Goal: Task Accomplishment & Management: Use online tool/utility

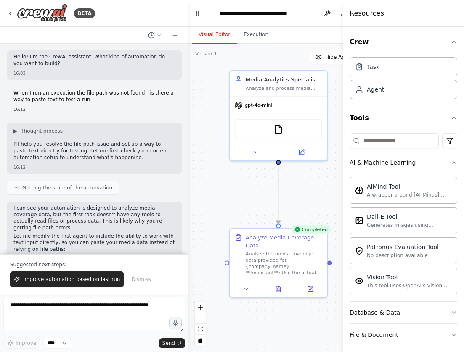
scroll to position [982, 0]
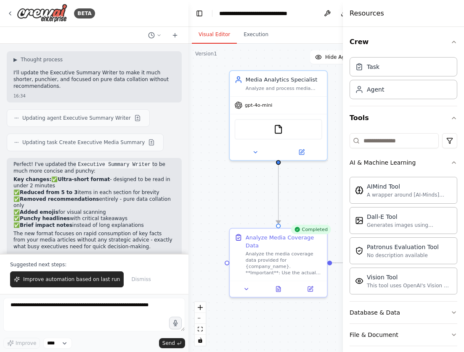
click at [210, 106] on div ".deletable-edge-delete-btn { width: 20px; height: 20px; border: 0px solid #ffff…" at bounding box center [297, 198] width 219 height 309
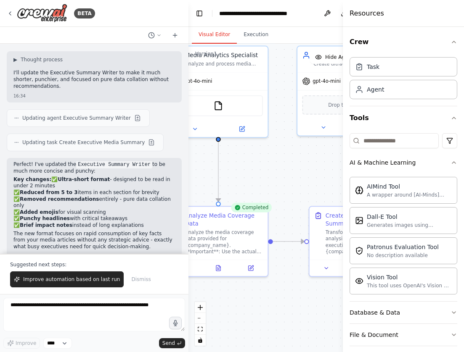
drag, startPoint x: 309, startPoint y: 212, endPoint x: 210, endPoint y: 168, distance: 108.4
click at [210, 168] on div ".deletable-edge-delete-btn { width: 20px; height: 20px; border: 0px solid #ffff…" at bounding box center [297, 198] width 219 height 309
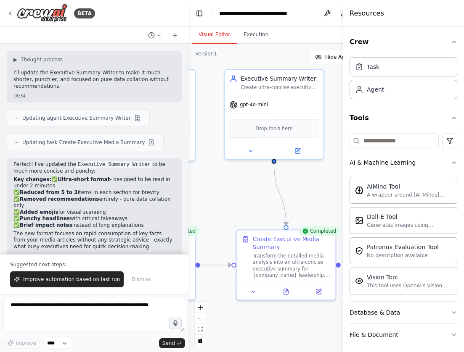
drag, startPoint x: 302, startPoint y: 169, endPoint x: 268, endPoint y: 213, distance: 55.7
click at [268, 213] on div ".deletable-edge-delete-btn { width: 20px; height: 20px; border: 0px solid #ffff…" at bounding box center [297, 198] width 219 height 309
click at [280, 259] on div "Transform the detailed media analysis into an ultra-concise executive summary f…" at bounding box center [292, 264] width 78 height 26
click at [272, 111] on div "gpt-4o-mini" at bounding box center [273, 104] width 99 height 18
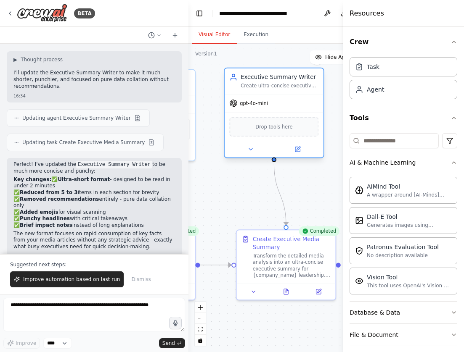
click at [272, 111] on div "gpt-4o-mini" at bounding box center [273, 104] width 99 height 18
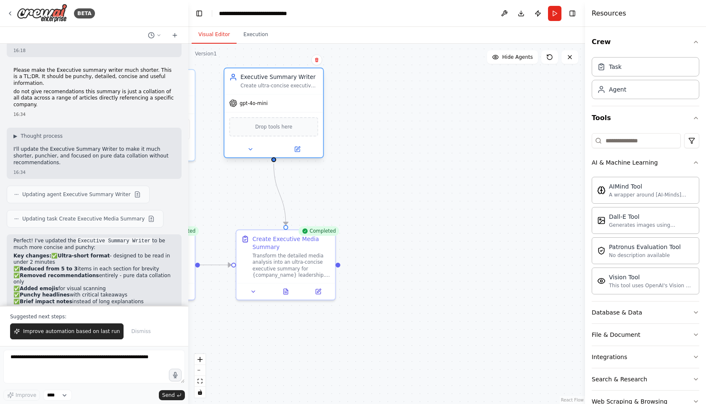
scroll to position [942, 0]
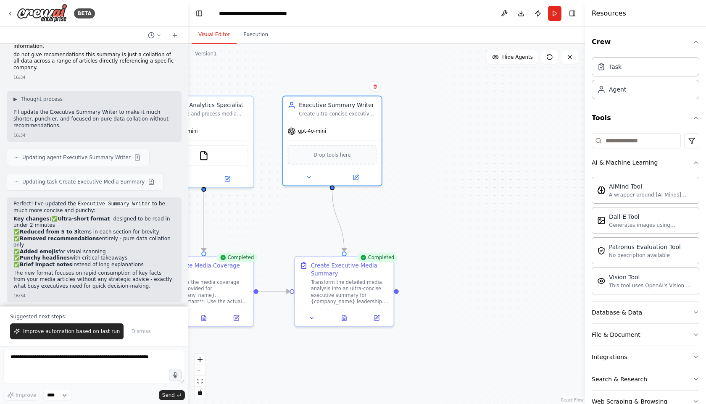
drag, startPoint x: 370, startPoint y: 175, endPoint x: 438, endPoint y: 210, distance: 76.3
click at [438, 210] on div ".deletable-edge-delete-btn { width: 20px; height: 20px; border: 0px solid #ffff…" at bounding box center [386, 224] width 397 height 361
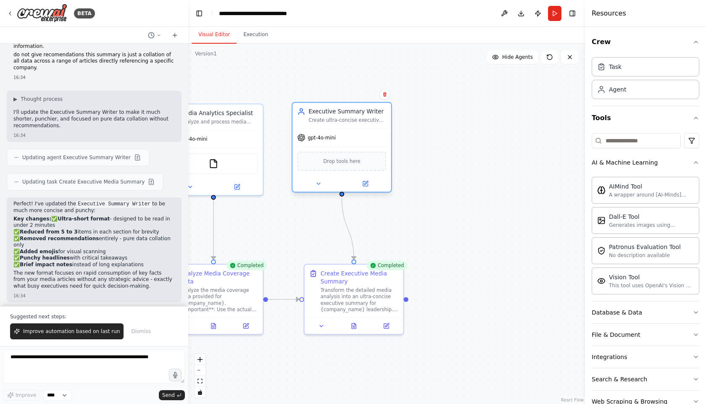
click at [348, 129] on div "gpt-4o-mini" at bounding box center [342, 138] width 99 height 18
click at [319, 185] on icon at bounding box center [318, 184] width 6 height 6
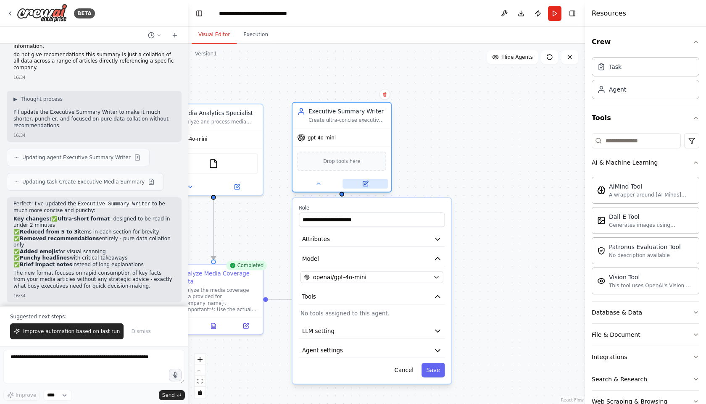
click at [367, 184] on icon at bounding box center [366, 183] width 4 height 4
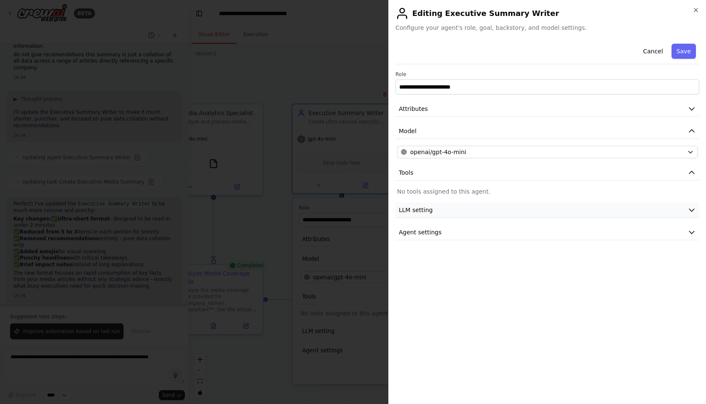
click at [447, 214] on button "LLM setting" at bounding box center [548, 211] width 304 height 16
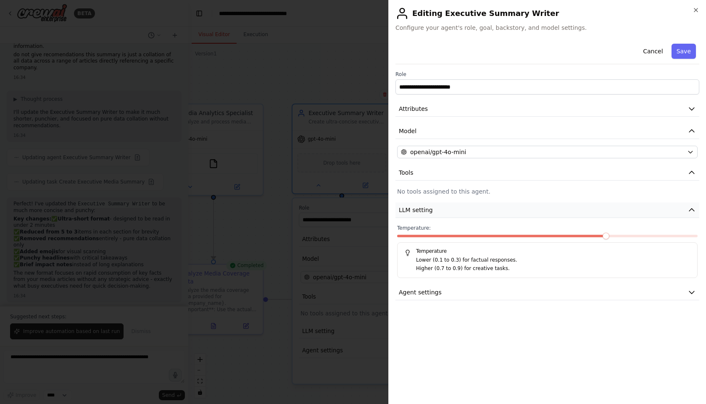
click at [447, 214] on button "LLM setting" at bounding box center [548, 211] width 304 height 16
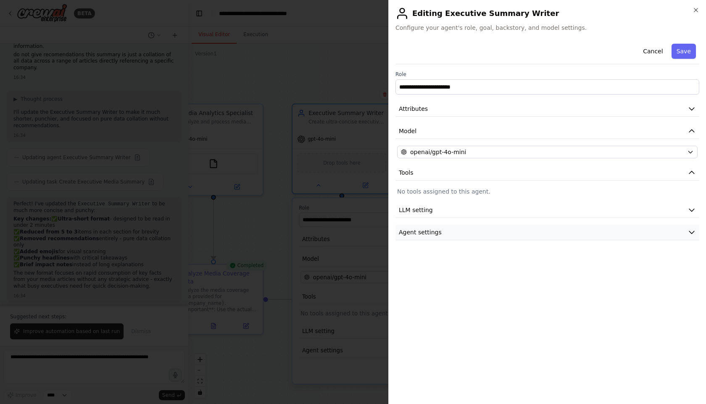
click at [451, 232] on button "Agent settings" at bounding box center [548, 233] width 304 height 16
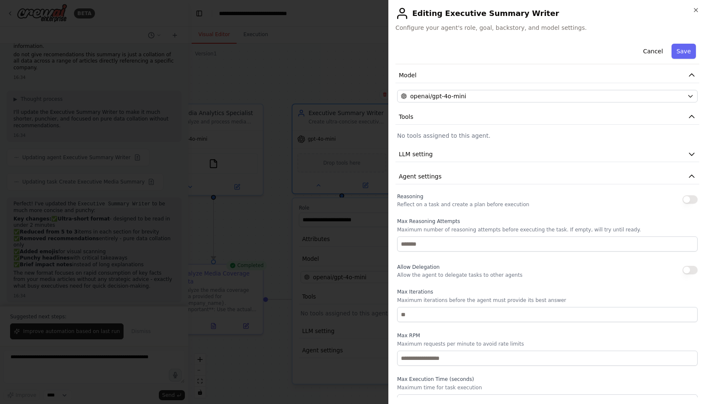
scroll to position [55, 0]
click at [279, 223] on div at bounding box center [353, 202] width 706 height 404
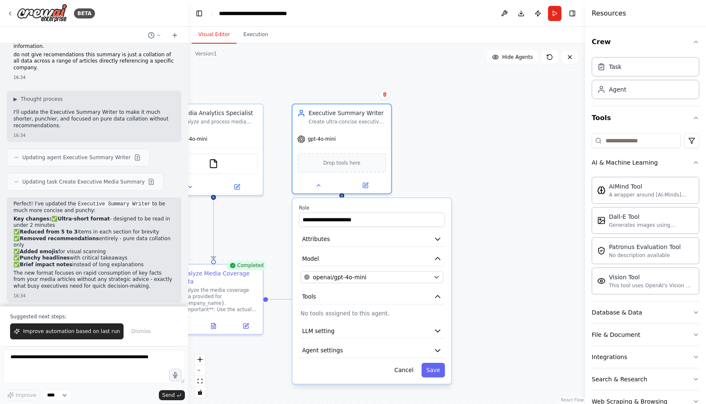
click at [463, 232] on div ".deletable-edge-delete-btn { width: 20px; height: 20px; border: 0px solid #ffff…" at bounding box center [386, 224] width 397 height 361
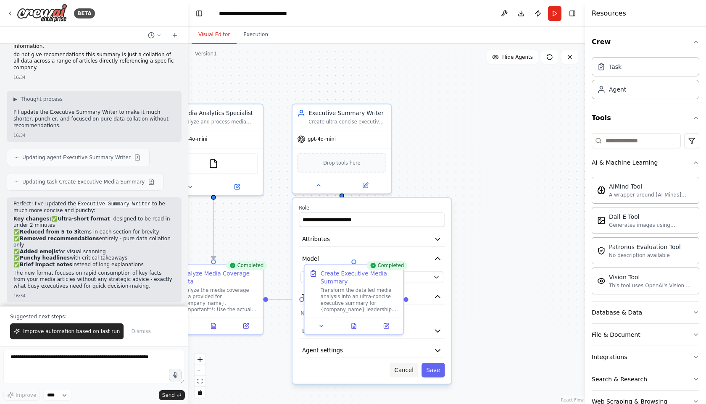
click at [409, 352] on button "Cancel" at bounding box center [404, 370] width 29 height 14
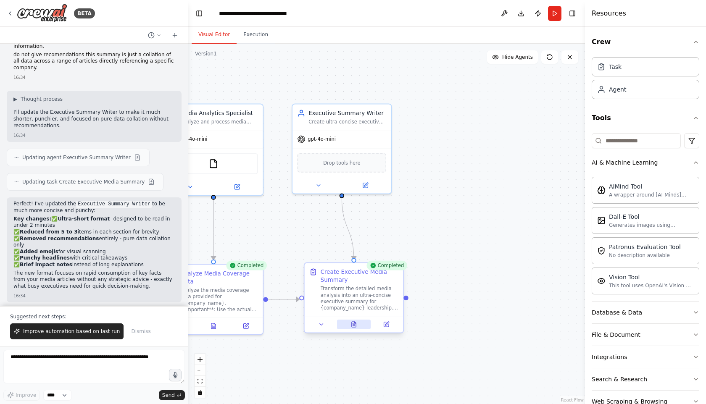
click at [352, 325] on icon at bounding box center [354, 324] width 4 height 5
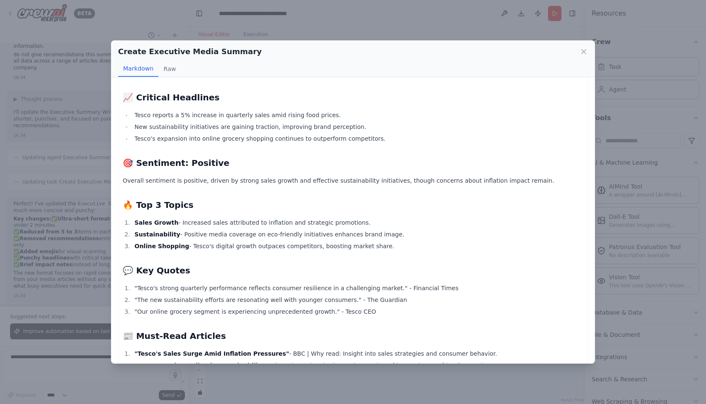
scroll to position [28, 0]
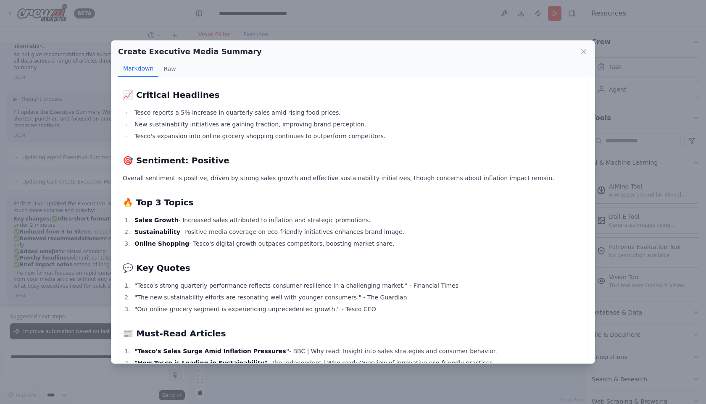
click at [463, 53] on div "Create Executive Media Summary" at bounding box center [353, 52] width 470 height 12
click at [463, 53] on icon at bounding box center [584, 52] width 8 height 8
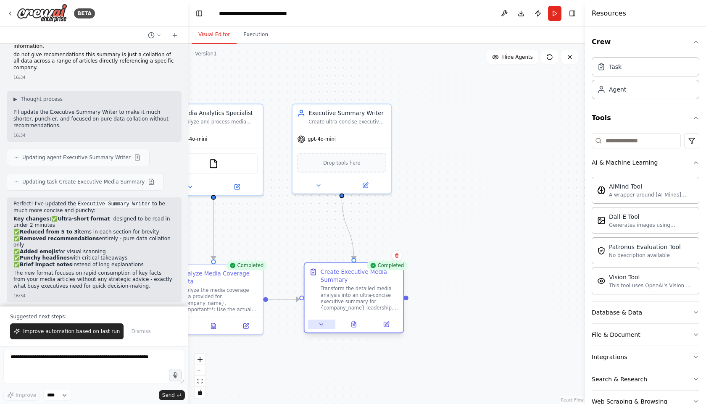
click at [327, 327] on button at bounding box center [322, 325] width 28 height 10
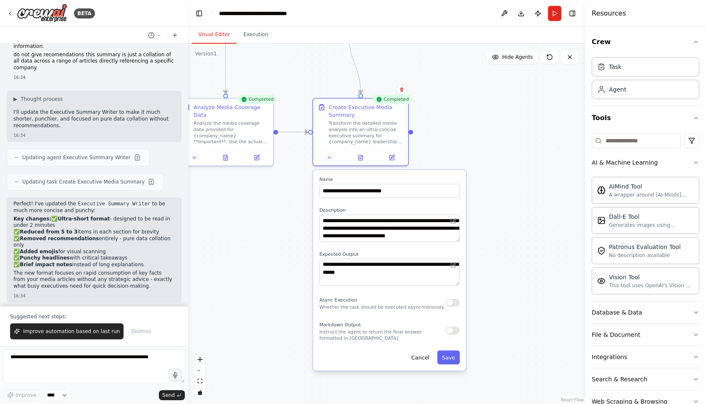
drag, startPoint x: 492, startPoint y: 352, endPoint x: 465, endPoint y: 185, distance: 169.9
click at [463, 185] on div ".deletable-edge-delete-btn { width: 20px; height: 20px; border: 0px solid #ffff…" at bounding box center [386, 224] width 397 height 361
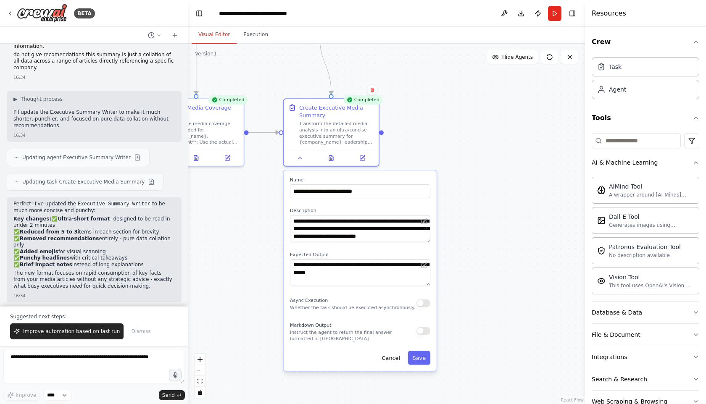
click at [429, 240] on textarea "**********" at bounding box center [360, 228] width 140 height 27
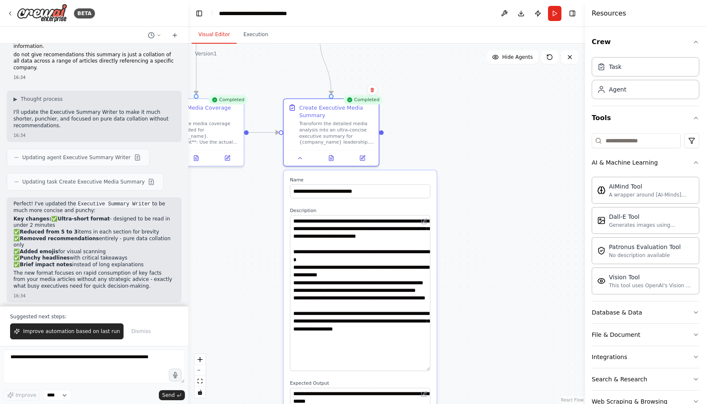
drag, startPoint x: 428, startPoint y: 240, endPoint x: 432, endPoint y: 369, distance: 129.1
click at [432, 352] on div "**********" at bounding box center [360, 336] width 153 height 330
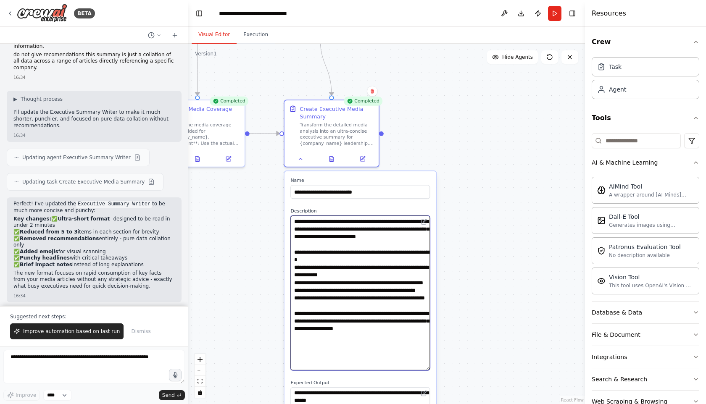
click at [341, 352] on textarea "**********" at bounding box center [360, 293] width 140 height 155
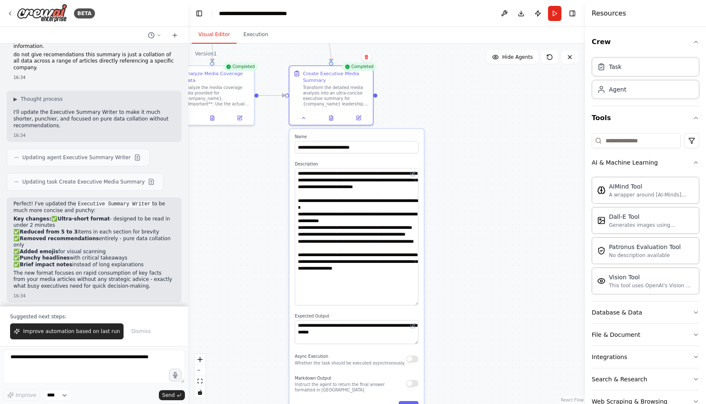
drag, startPoint x: 276, startPoint y: 394, endPoint x: 274, endPoint y: 330, distance: 64.3
click at [274, 330] on div ".deletable-edge-delete-btn { width: 20px; height: 20px; border: 0px solid #ffff…" at bounding box center [386, 224] width 397 height 361
click at [414, 176] on icon at bounding box center [412, 173] width 5 height 5
click at [447, 145] on div ".deletable-edge-delete-btn { width: 20px; height: 20px; border: 0px solid #ffff…" at bounding box center [386, 224] width 397 height 361
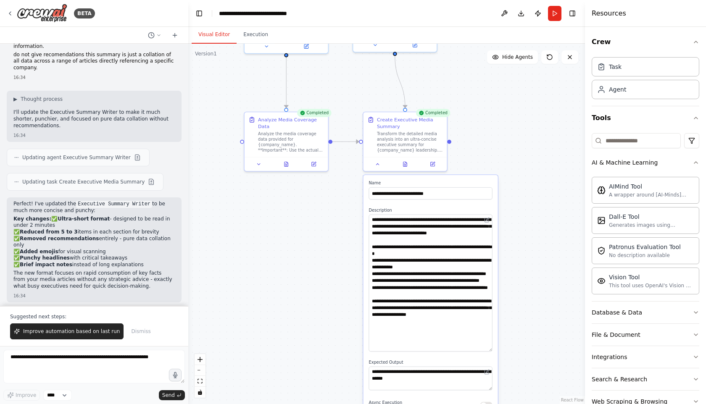
drag, startPoint x: 237, startPoint y: 159, endPoint x: 311, endPoint y: 206, distance: 87.8
click at [311, 206] on div ".deletable-edge-delete-btn { width: 20px; height: 20px; border: 0px solid #ffff…" at bounding box center [386, 224] width 397 height 361
click at [263, 166] on button at bounding box center [259, 163] width 23 height 8
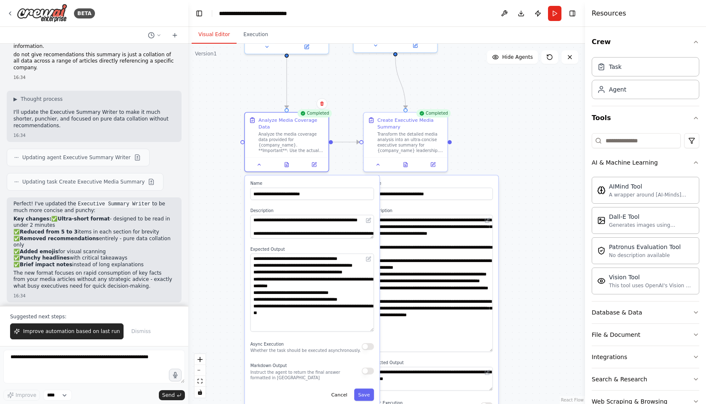
drag, startPoint x: 372, startPoint y: 275, endPoint x: 364, endPoint y: 329, distance: 54.8
click at [364, 329] on textarea "**********" at bounding box center [313, 293] width 124 height 78
drag, startPoint x: 364, startPoint y: 329, endPoint x: 366, endPoint y: 289, distance: 40.0
click at [366, 289] on textarea "**********" at bounding box center [313, 293] width 124 height 78
click at [245, 266] on div "**********" at bounding box center [312, 291] width 135 height 231
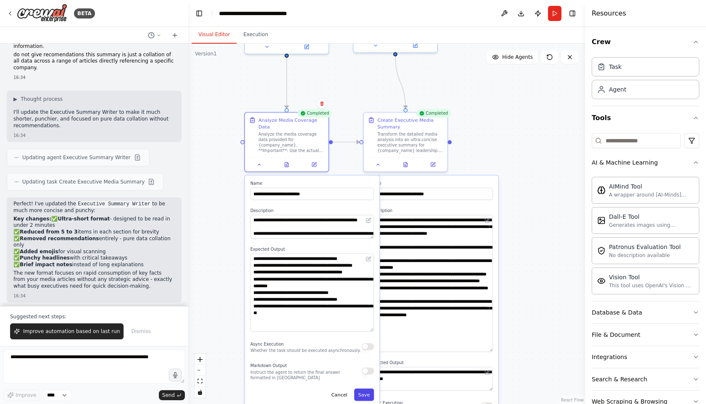
click at [361, 352] on button "Save" at bounding box center [364, 395] width 20 height 12
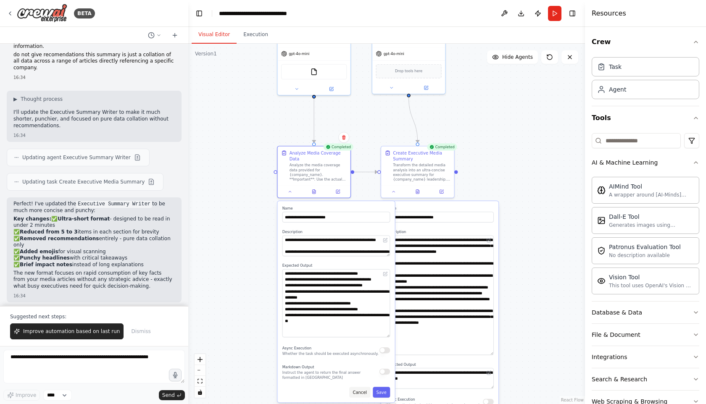
click at [364, 352] on button "Cancel" at bounding box center [359, 392] width 21 height 11
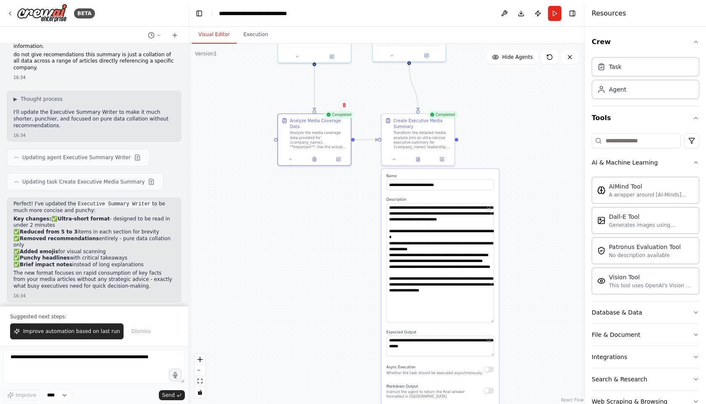
drag, startPoint x: 514, startPoint y: 376, endPoint x: 513, endPoint y: 311, distance: 65.6
click at [463, 311] on div ".deletable-edge-delete-btn { width: 20px; height: 20px; border: 0px solid #ffff…" at bounding box center [386, 224] width 397 height 361
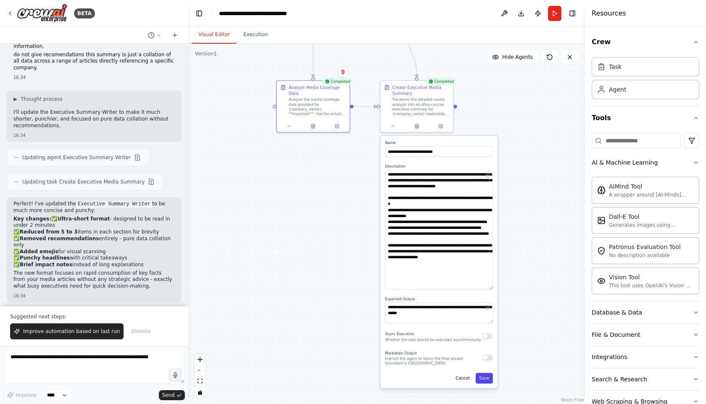
click at [463, 352] on button "Save" at bounding box center [484, 378] width 17 height 11
click at [462, 352] on button "Cancel" at bounding box center [462, 378] width 21 height 11
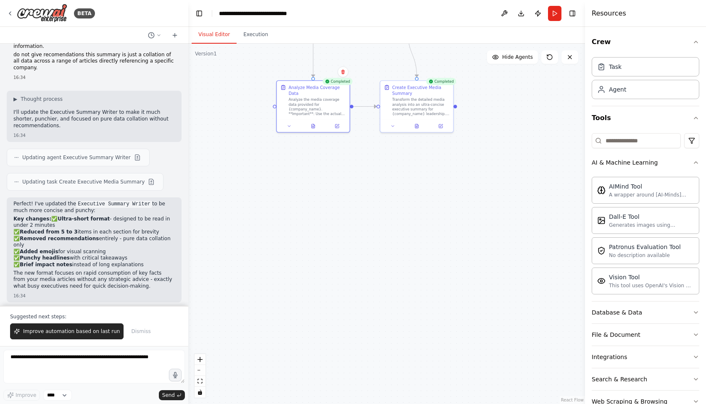
click at [359, 227] on div ".deletable-edge-delete-btn { width: 20px; height: 20px; border: 0px solid #ffff…" at bounding box center [386, 224] width 397 height 361
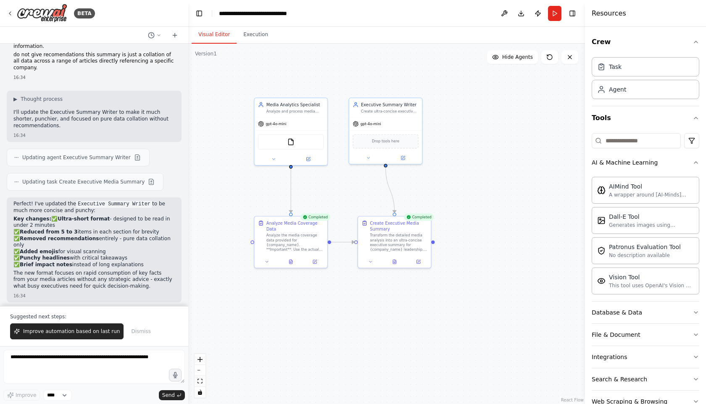
drag, startPoint x: 372, startPoint y: 184, endPoint x: 350, endPoint y: 320, distance: 137.6
click at [350, 320] on div ".deletable-edge-delete-btn { width: 20px; height: 20px; border: 0px solid #ffff…" at bounding box center [386, 224] width 397 height 361
